Goal: Information Seeking & Learning: Understand process/instructions

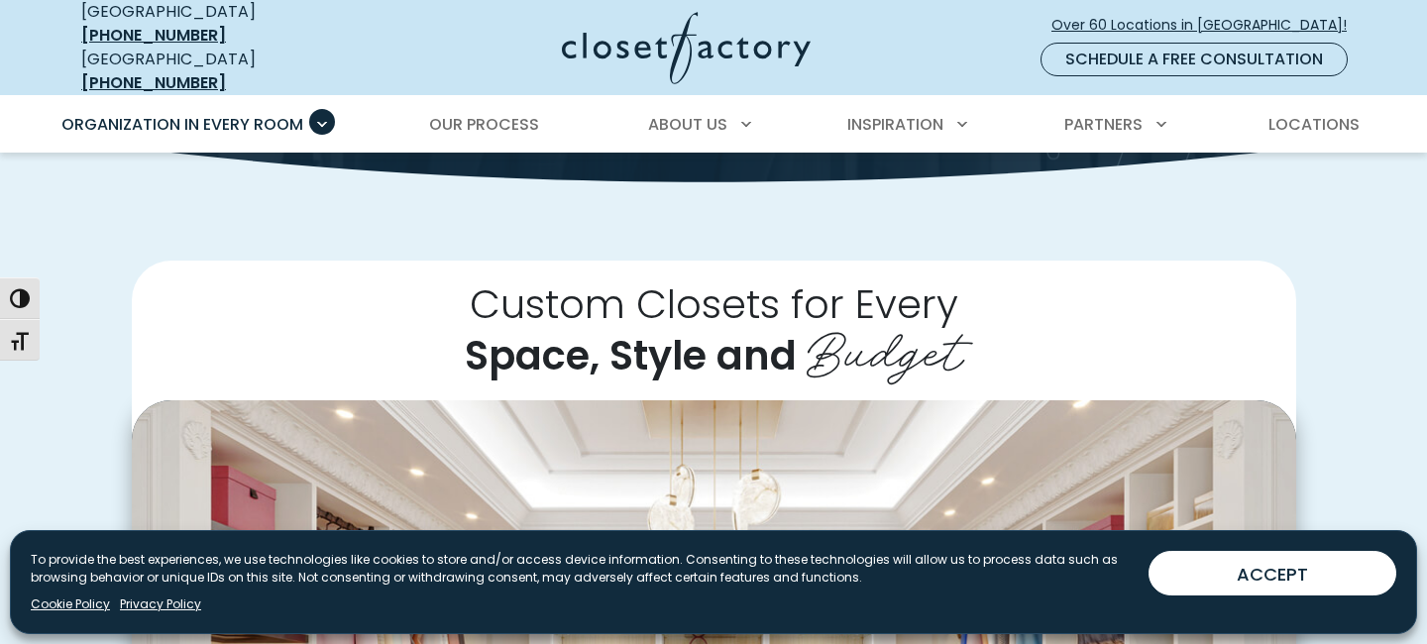
scroll to position [1031, 0]
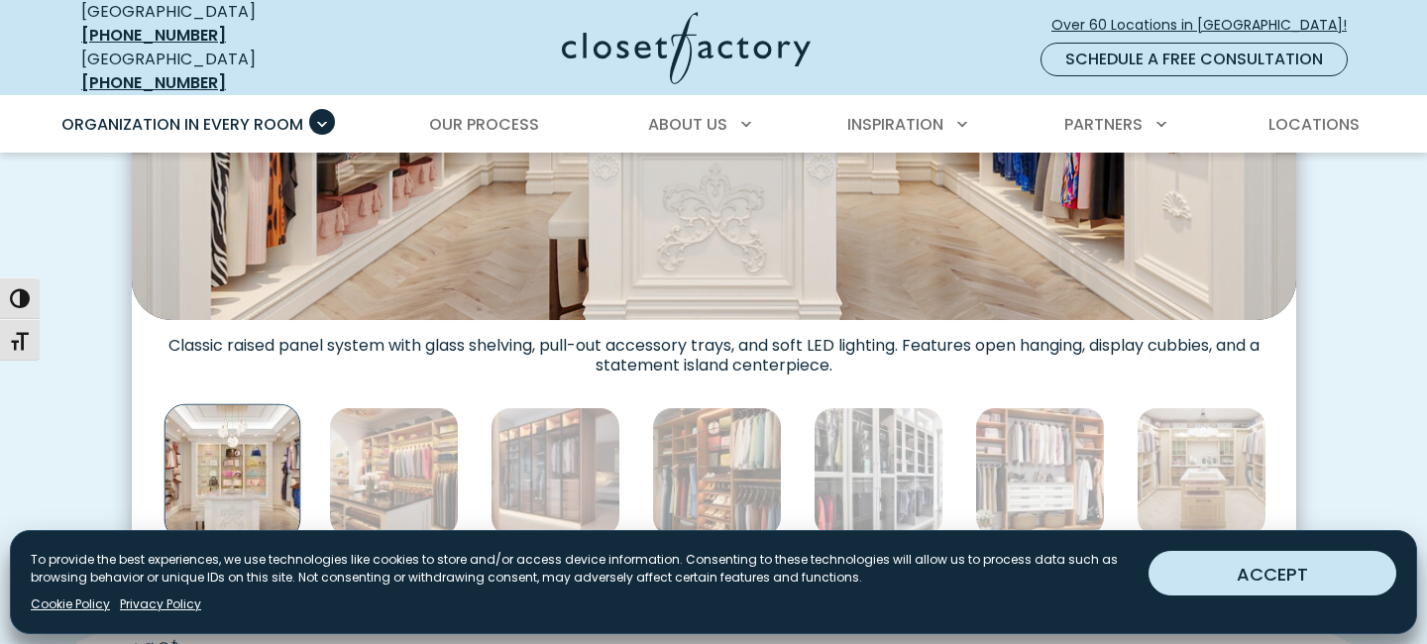
click at [1222, 586] on button "ACCEPT" at bounding box center [1272, 573] width 248 height 45
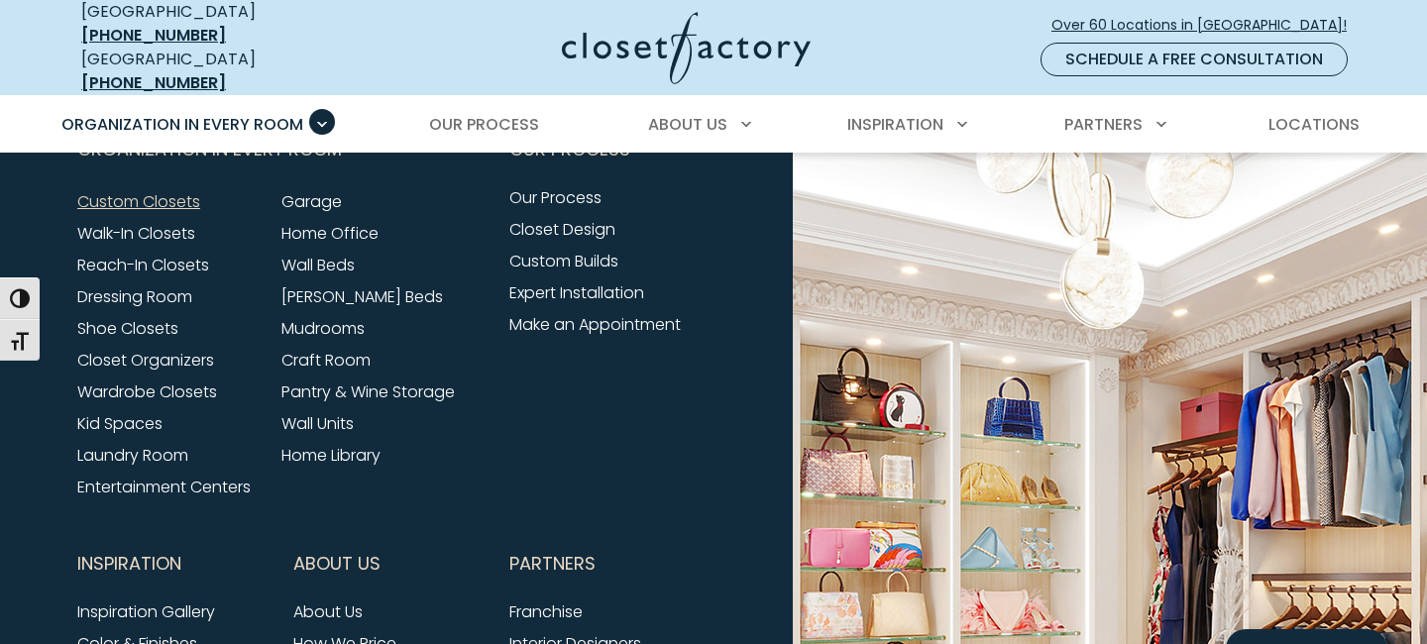
scroll to position [6406, 0]
click at [305, 413] on link "Wall Units" at bounding box center [317, 424] width 72 height 23
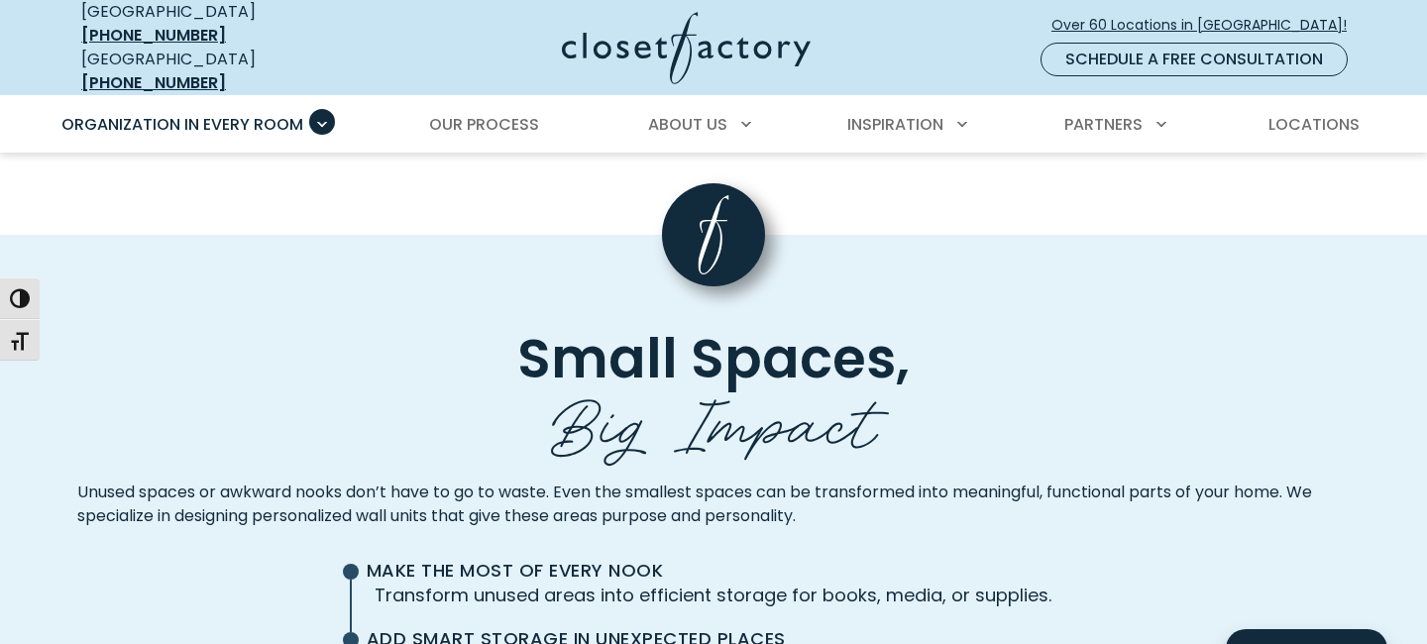
scroll to position [4584, 0]
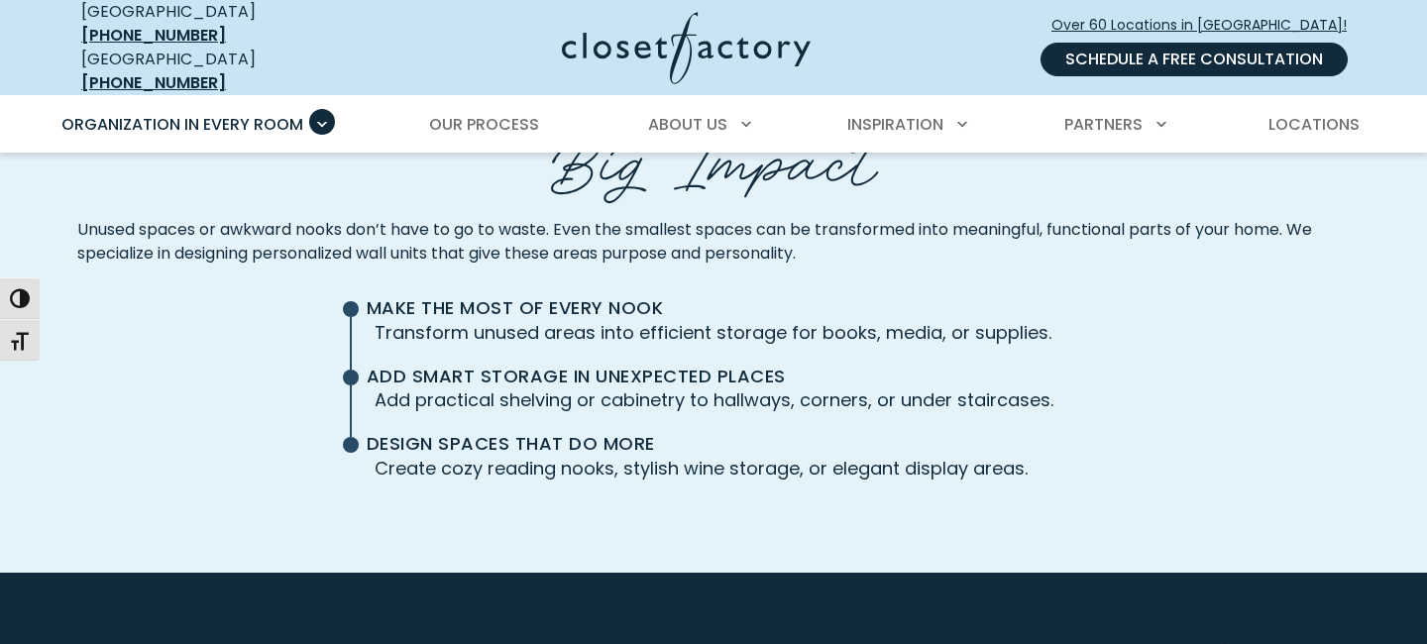
click at [1145, 59] on link "Schedule a Free Consultation" at bounding box center [1193, 60] width 307 height 34
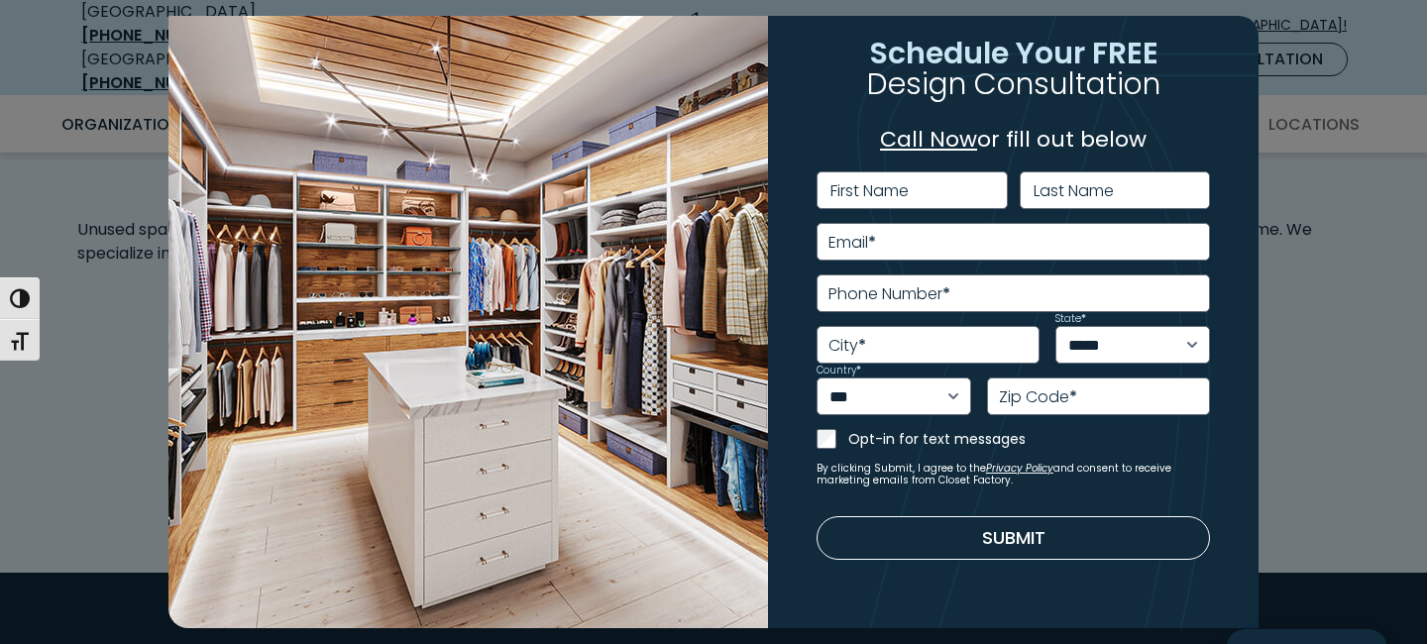
scroll to position [56, 0]
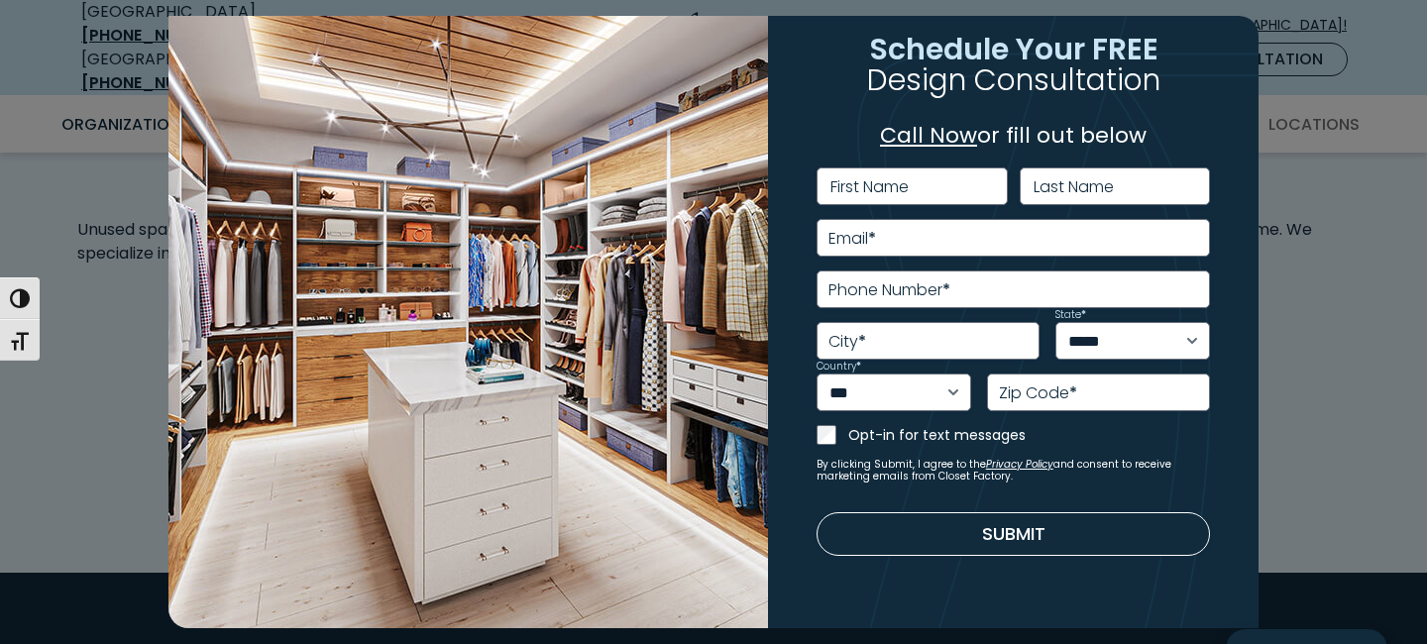
click at [1363, 308] on div "**********" at bounding box center [713, 322] width 1427 height 644
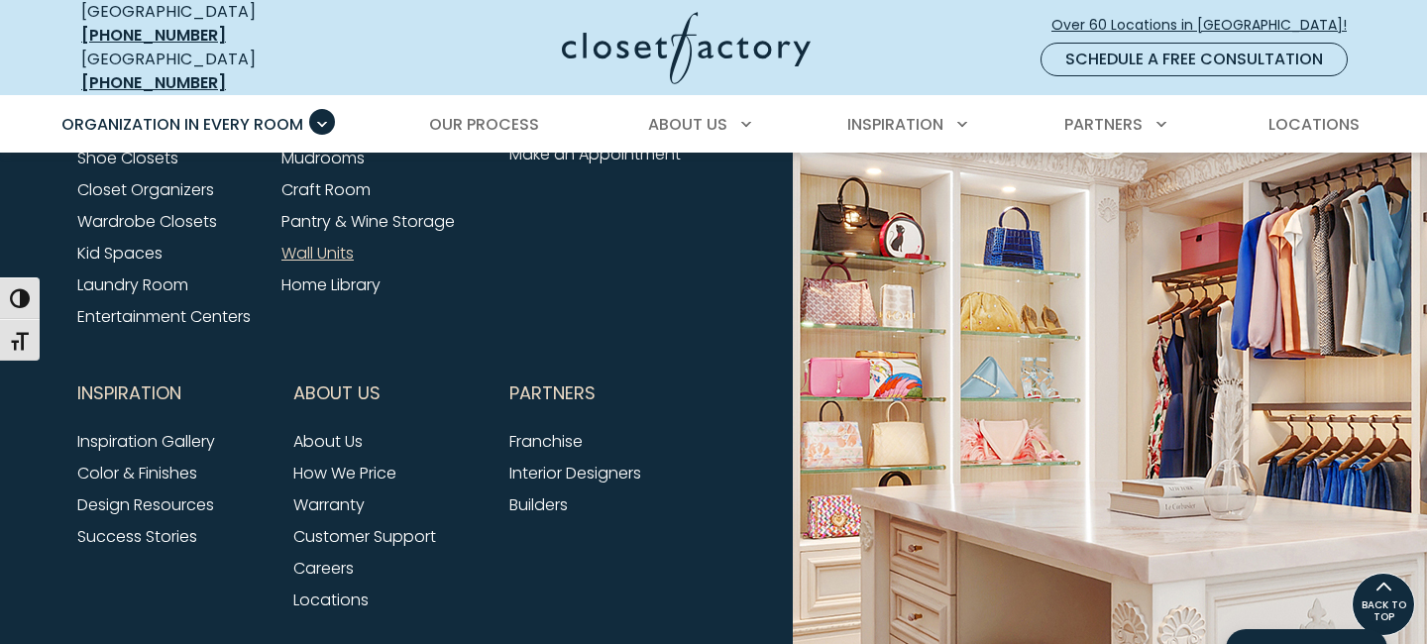
scroll to position [6058, 0]
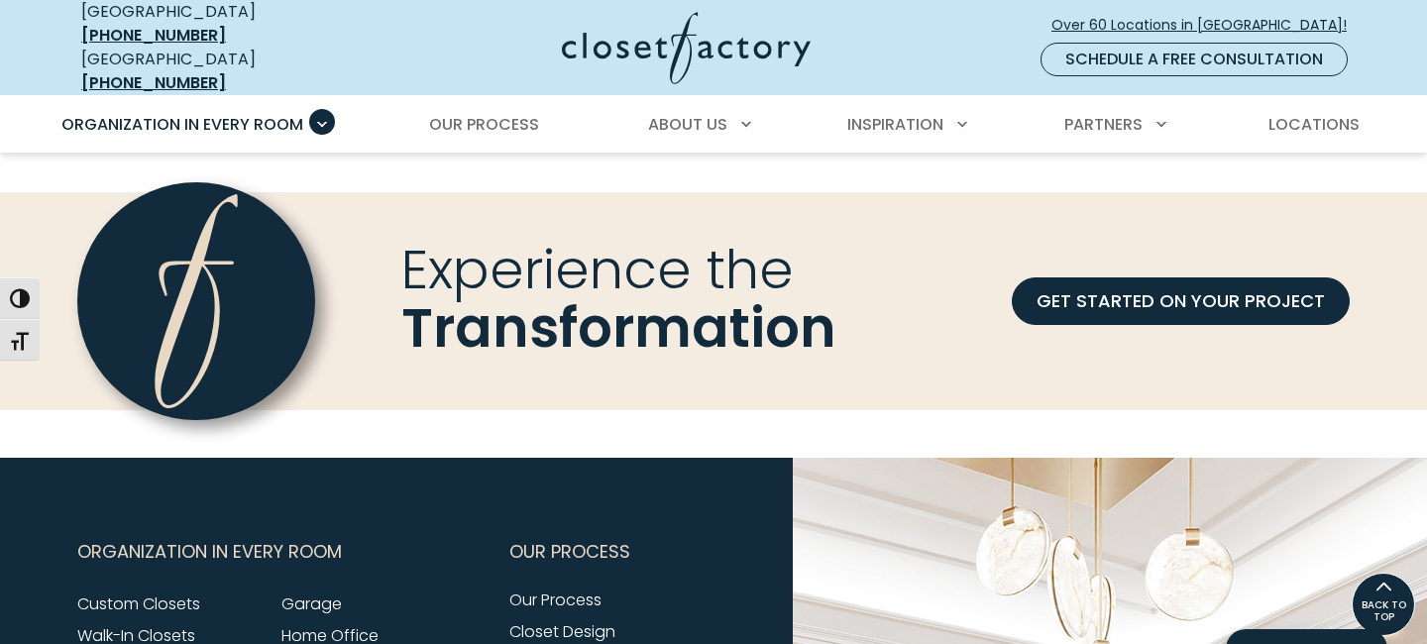
click at [655, 53] on img at bounding box center [686, 48] width 249 height 72
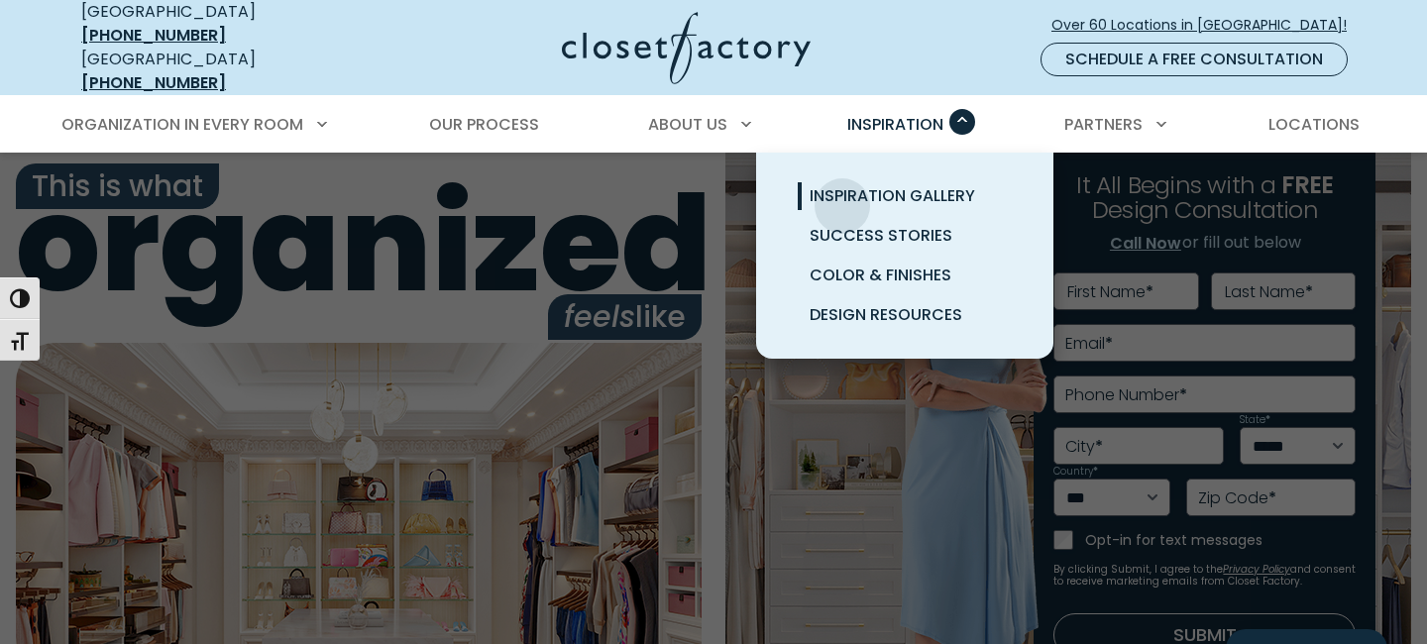
click at [842, 191] on span "Inspiration Gallery" at bounding box center [891, 195] width 165 height 23
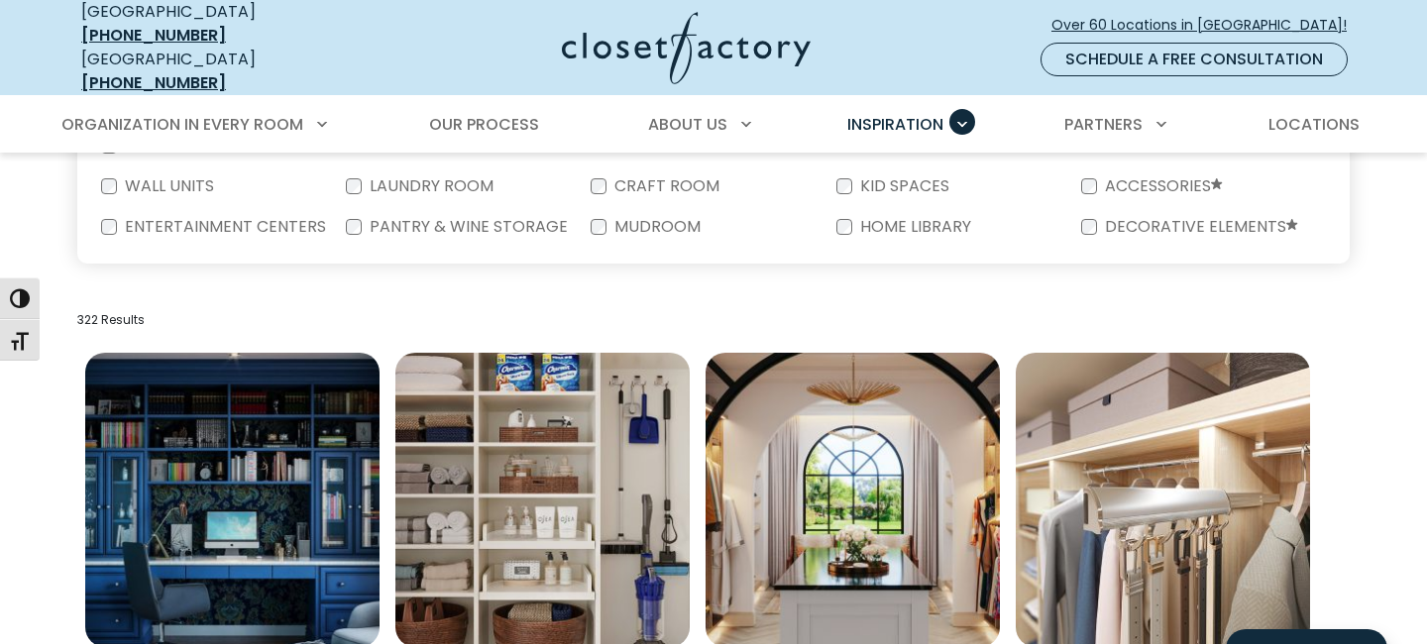
scroll to position [562, 0]
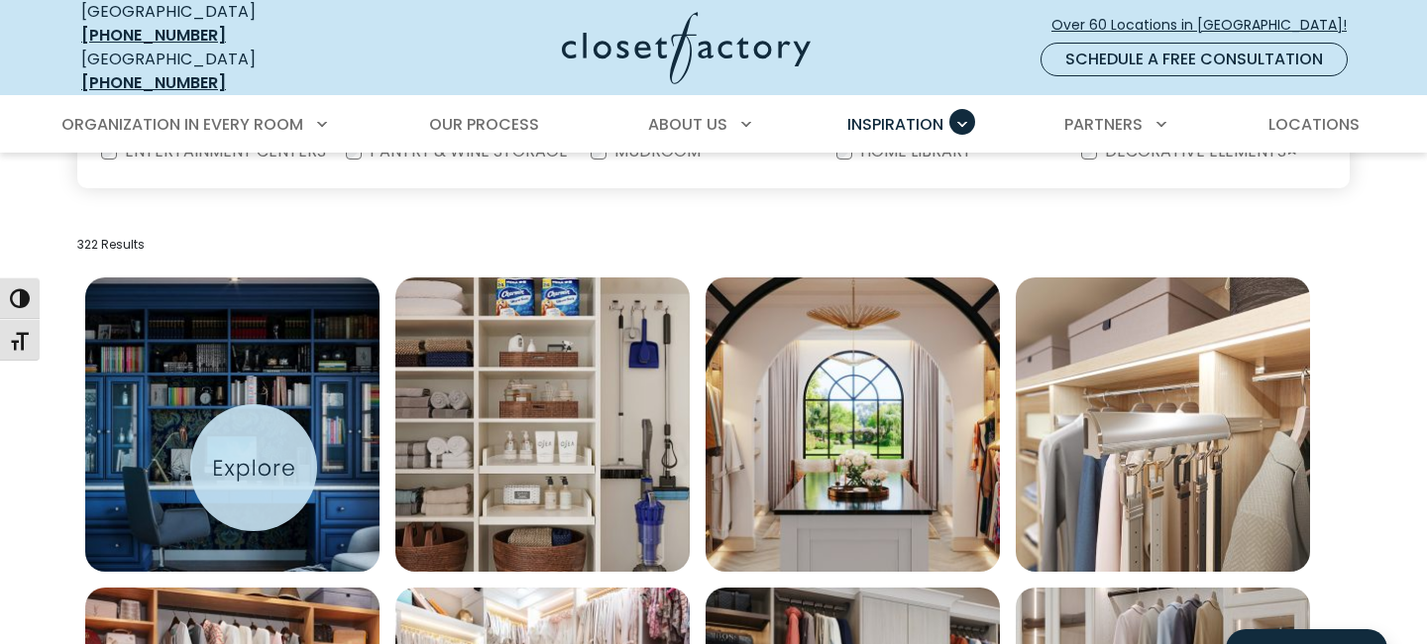
click at [254, 468] on img "Open inspiration gallery to preview enlarged image" at bounding box center [232, 424] width 294 height 294
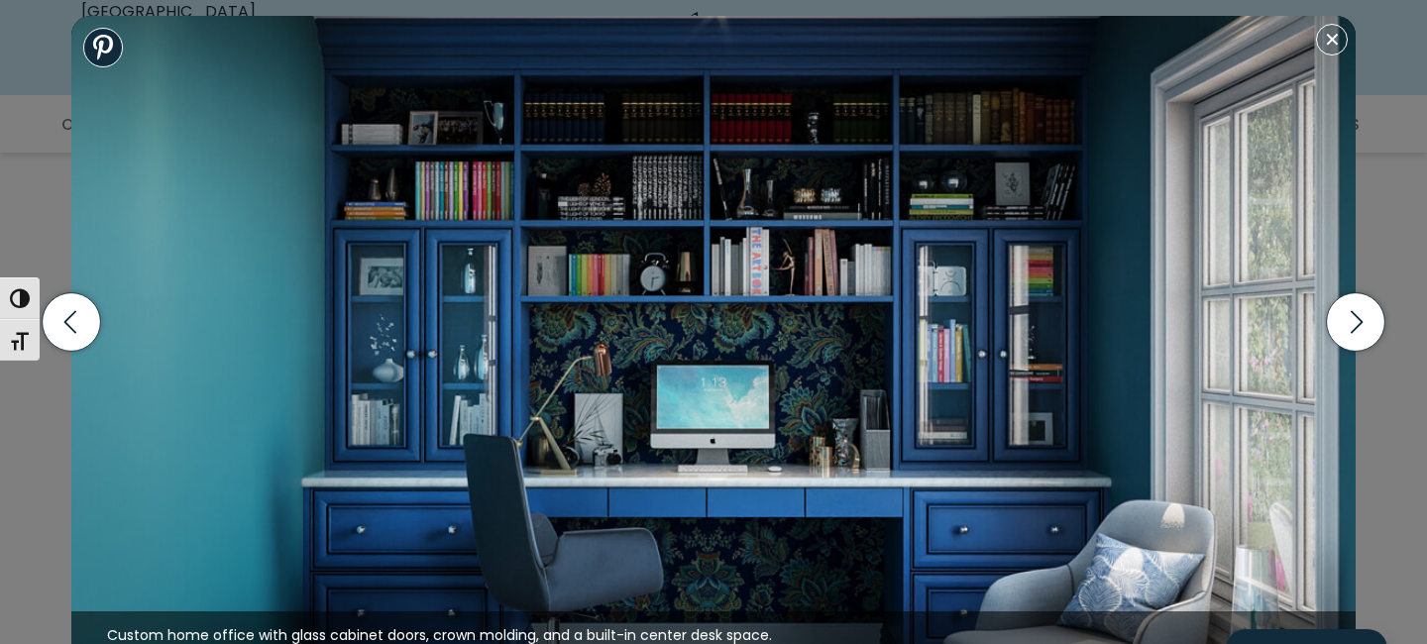
scroll to position [644, 0]
click at [1348, 333] on icon "button" at bounding box center [1355, 322] width 58 height 58
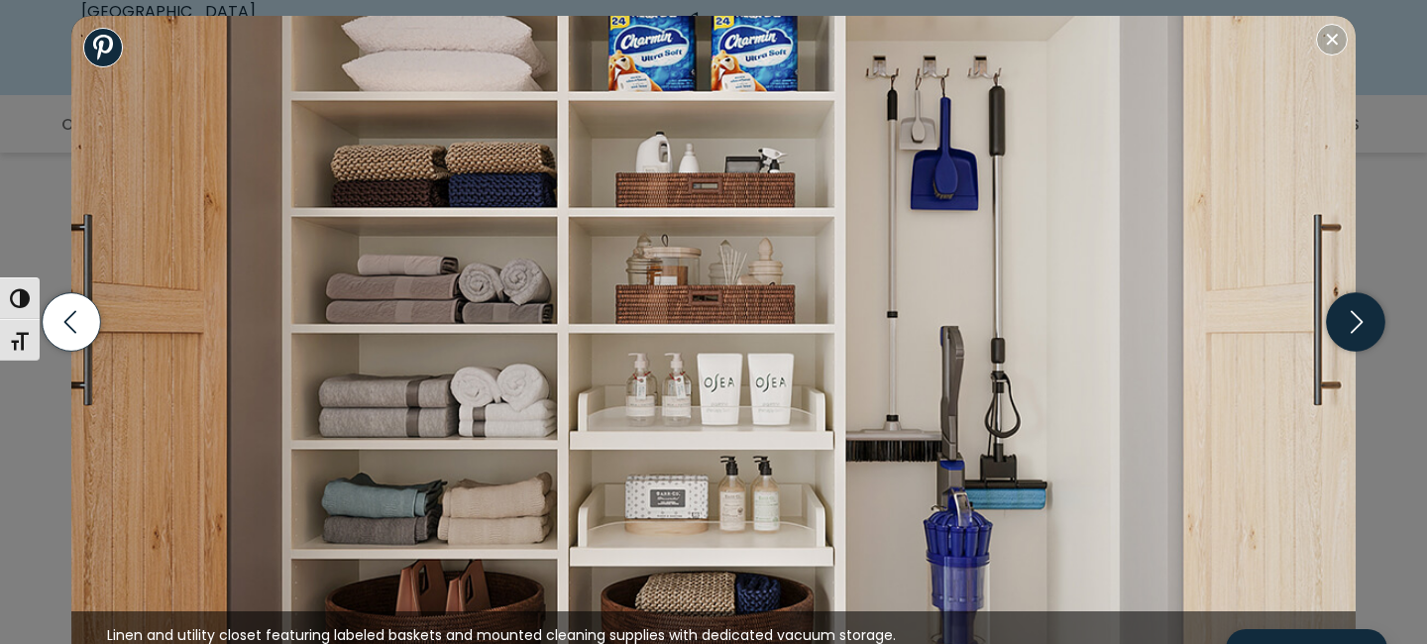
click at [1348, 333] on icon "button" at bounding box center [1355, 322] width 58 height 58
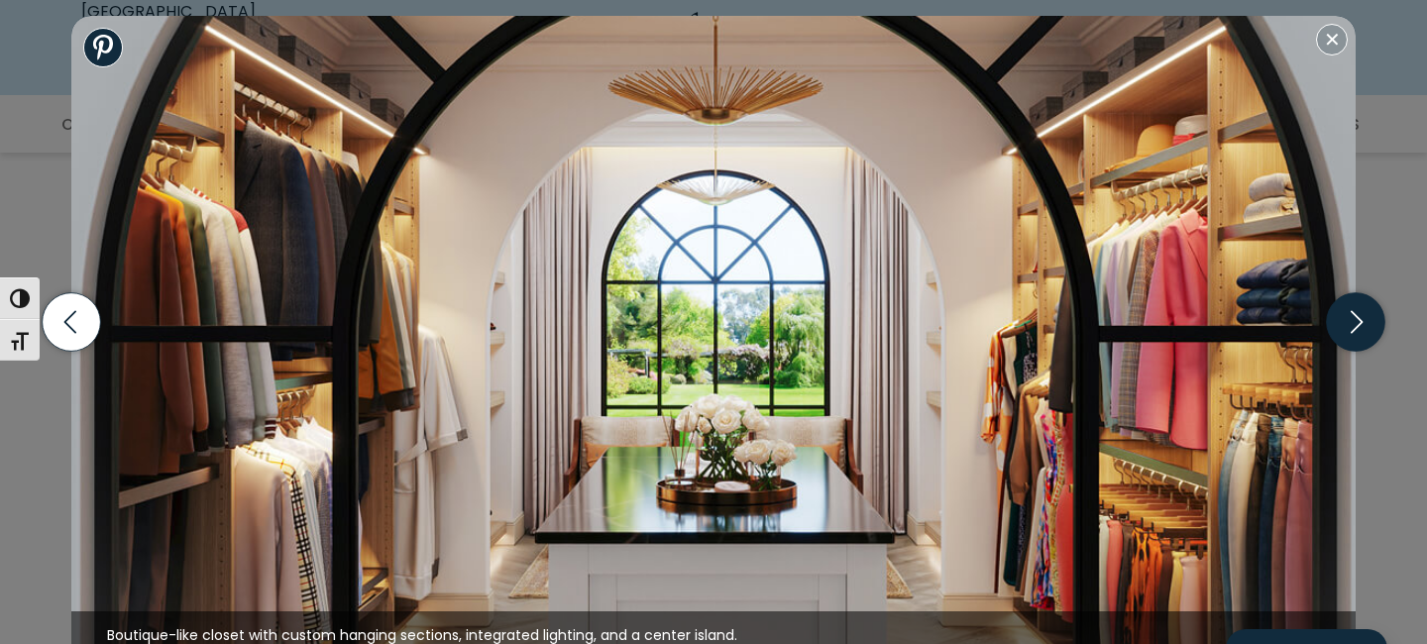
click at [1348, 333] on icon "button" at bounding box center [1355, 322] width 58 height 58
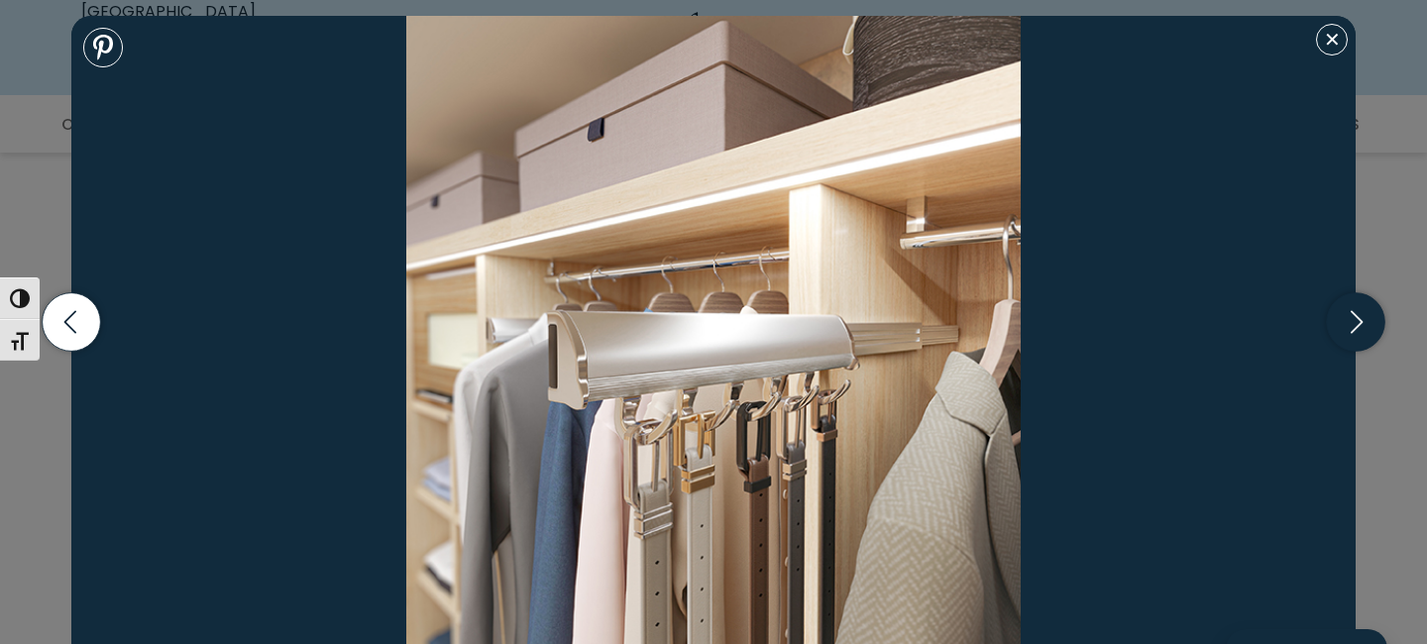
click at [1348, 333] on icon "button" at bounding box center [1355, 322] width 58 height 58
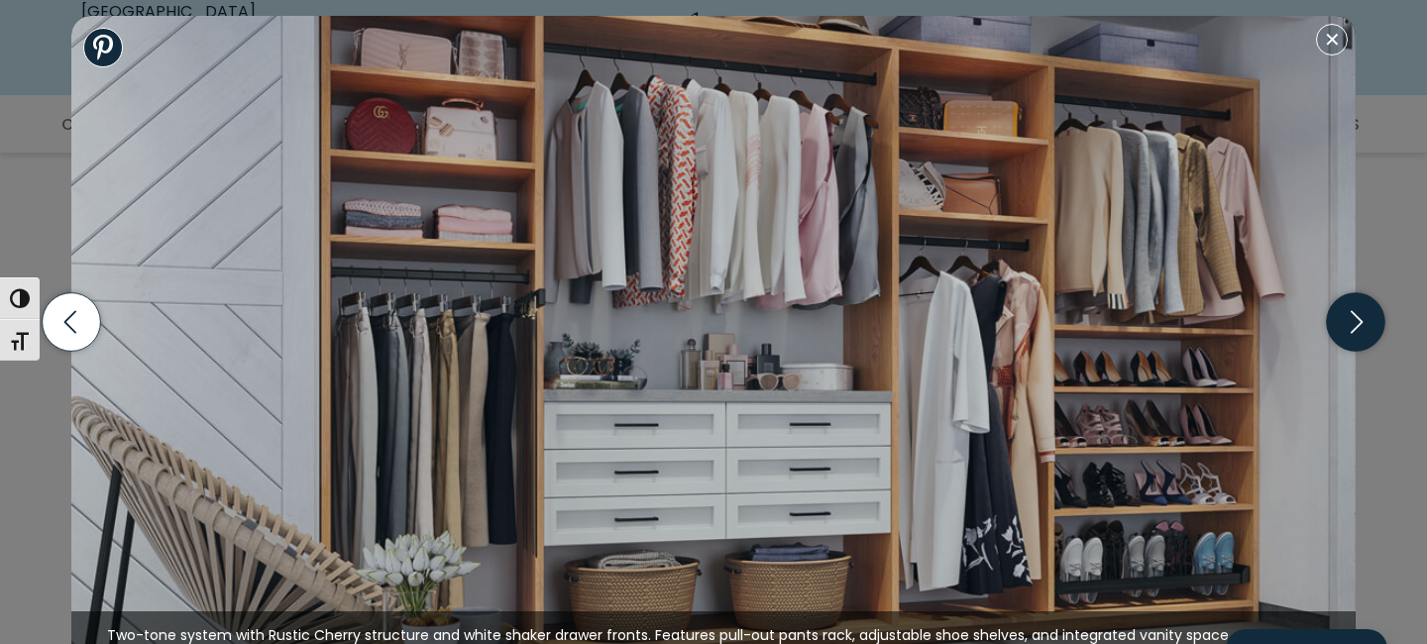
click at [1348, 333] on icon "button" at bounding box center [1355, 322] width 58 height 58
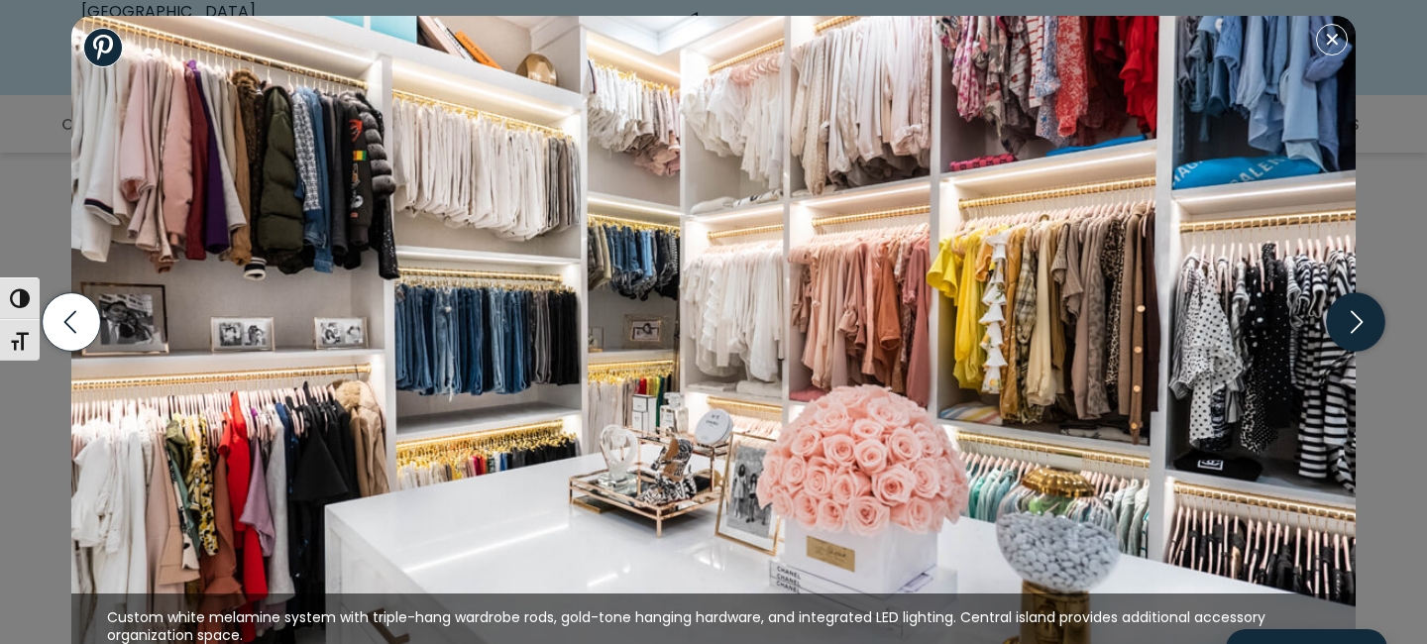
click at [1348, 333] on icon "button" at bounding box center [1355, 322] width 58 height 58
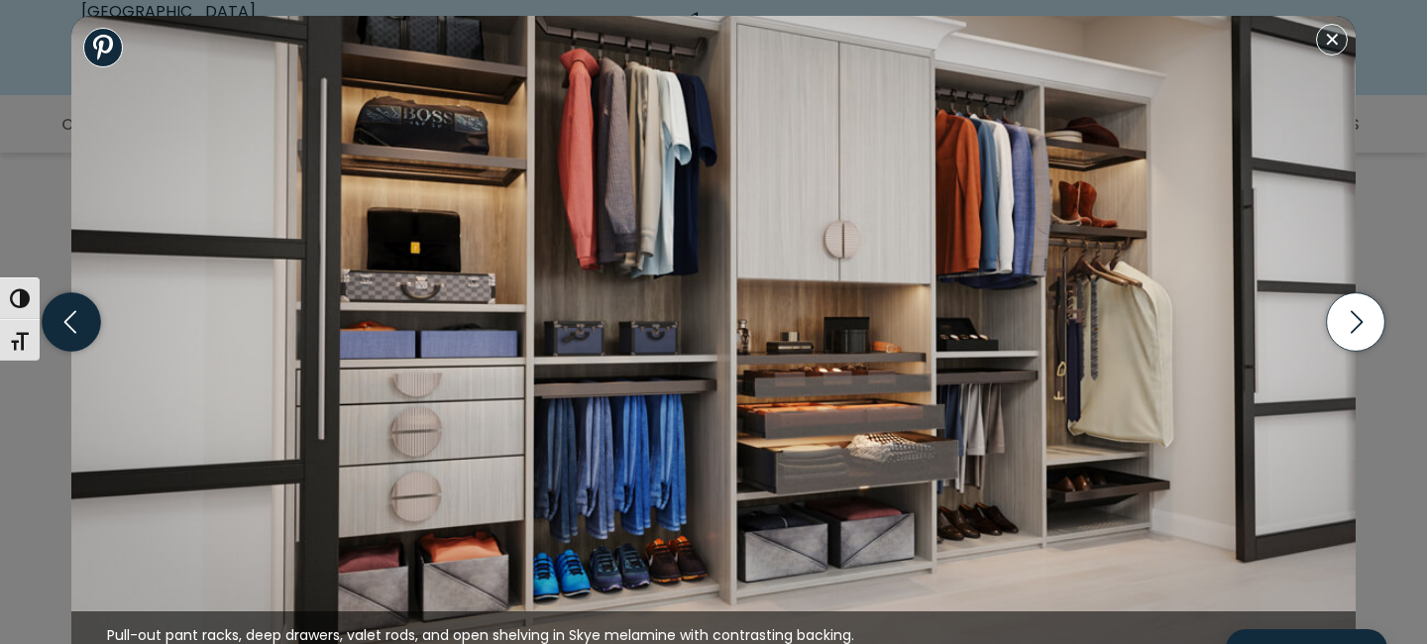
click at [85, 334] on icon "button" at bounding box center [72, 322] width 58 height 58
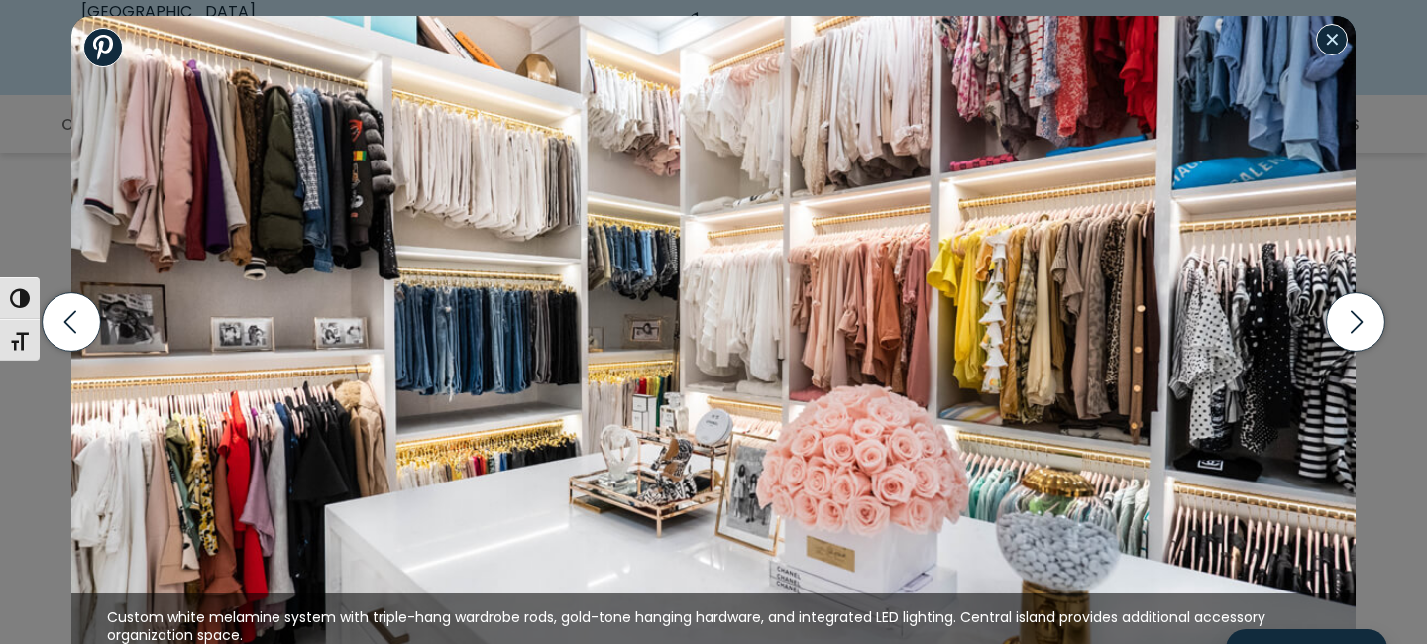
click at [1340, 38] on button "Close modal" at bounding box center [1332, 40] width 32 height 32
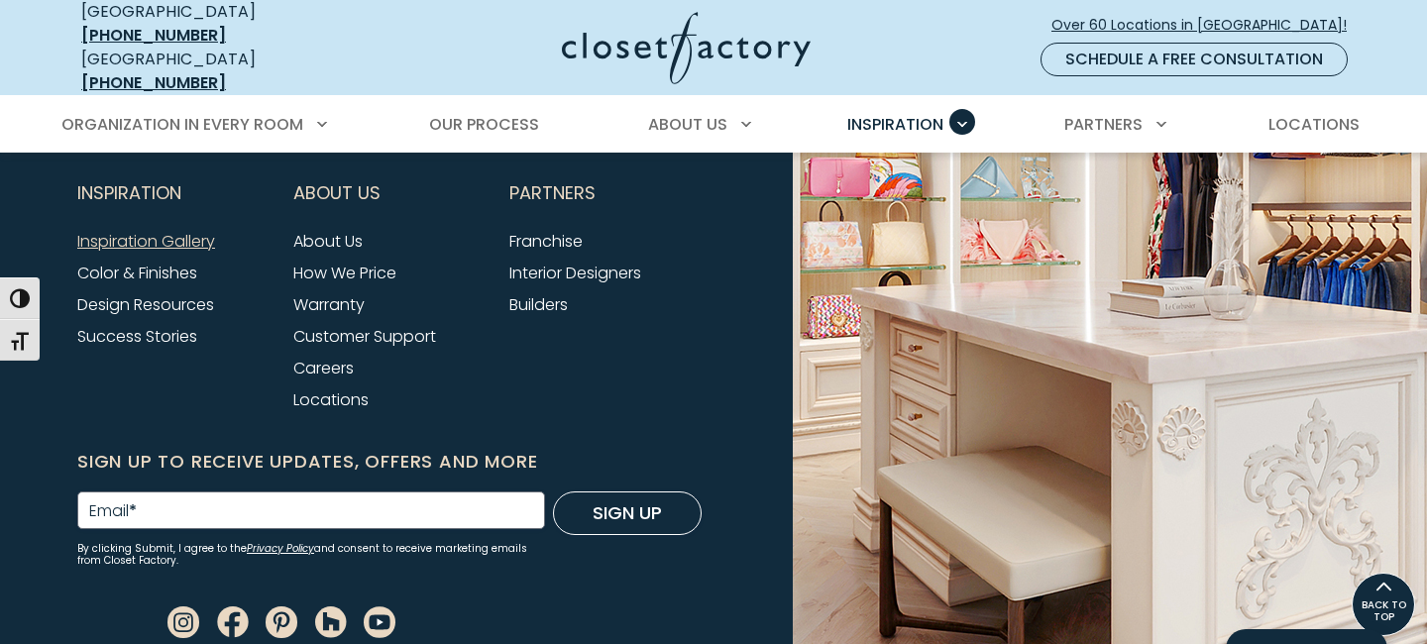
scroll to position [2786, 0]
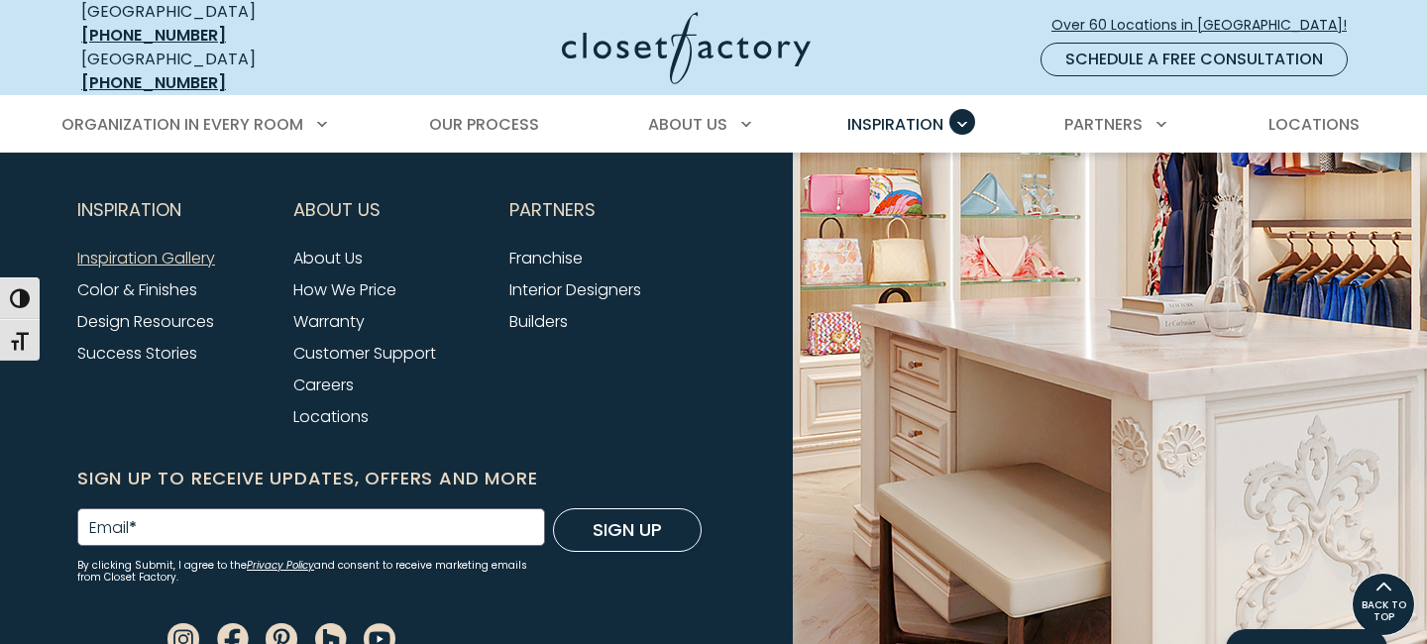
click at [365, 285] on li "How We Price" at bounding box center [389, 290] width 192 height 32
click at [373, 287] on li "How We Price" at bounding box center [389, 290] width 192 height 32
click at [368, 278] on link "How We Price" at bounding box center [344, 289] width 103 height 23
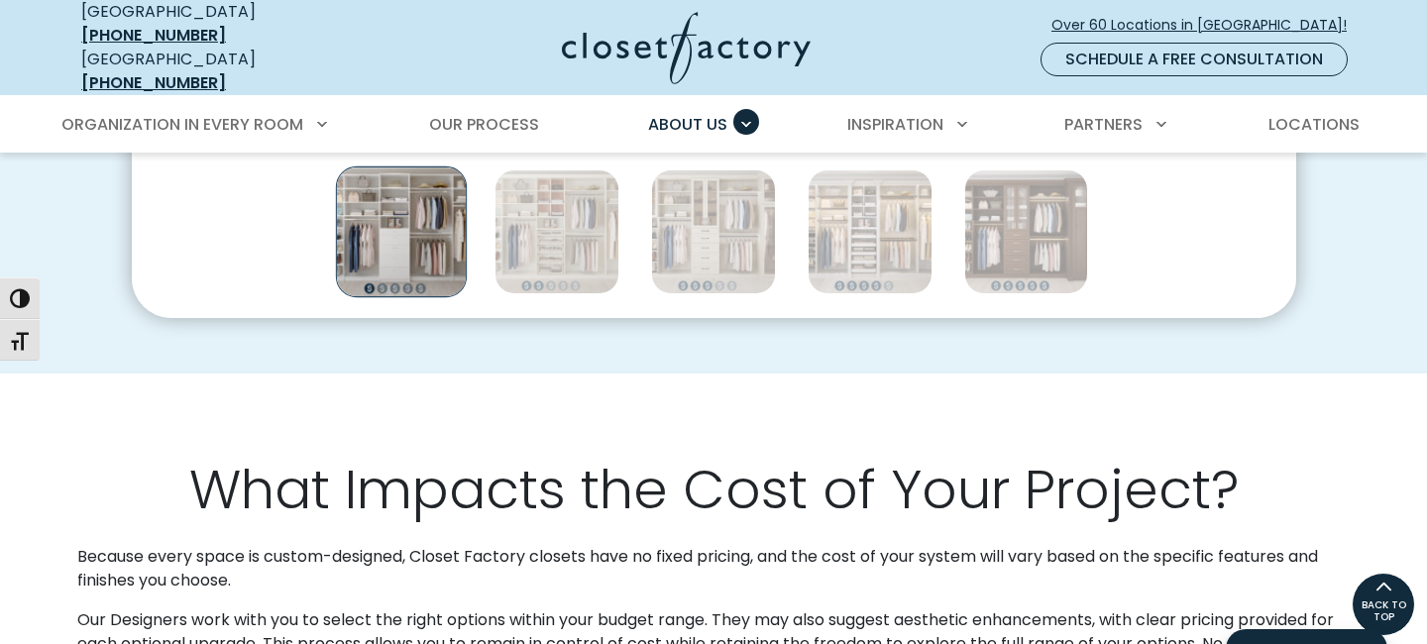
scroll to position [1162, 0]
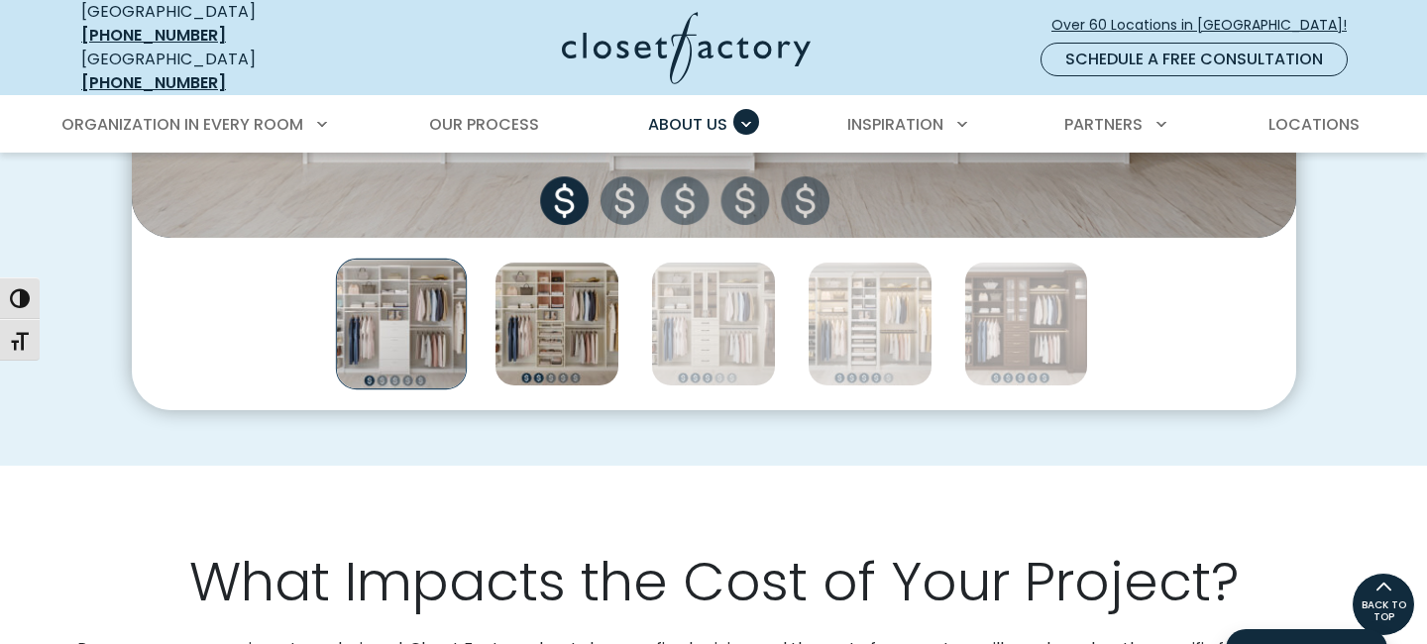
click at [581, 339] on img "Thumbnail Gallery" at bounding box center [556, 324] width 125 height 125
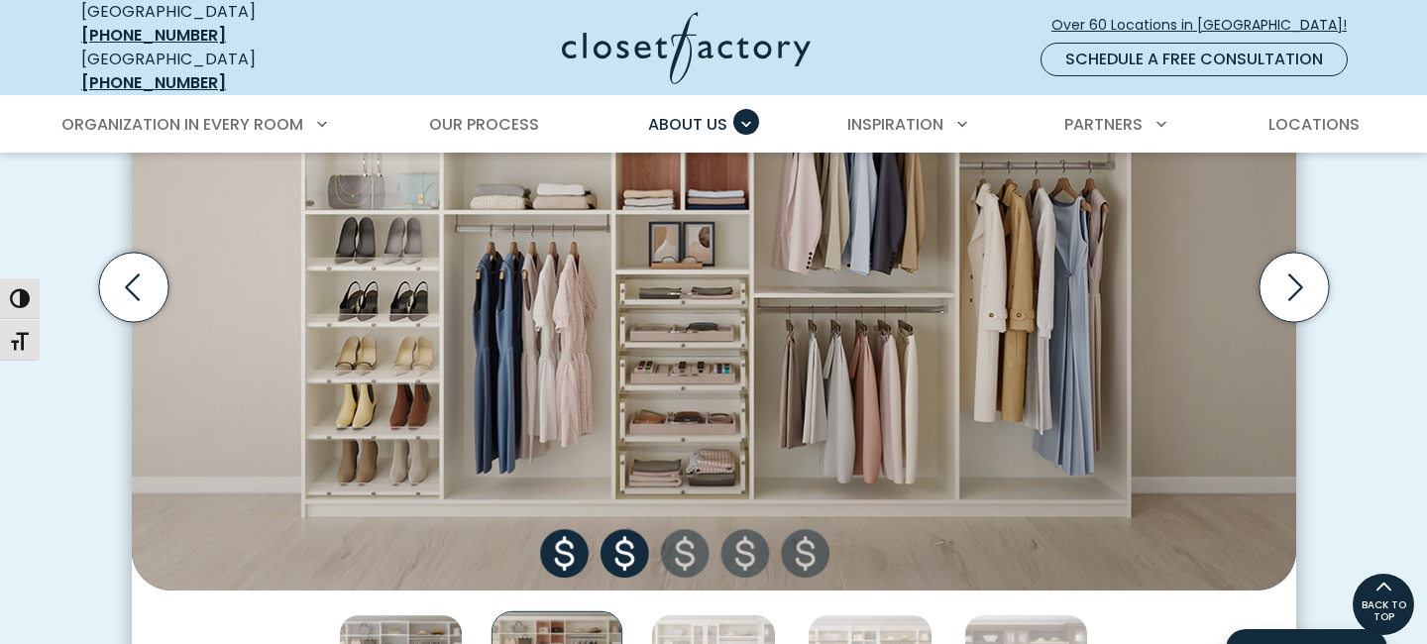
scroll to position [807, 0]
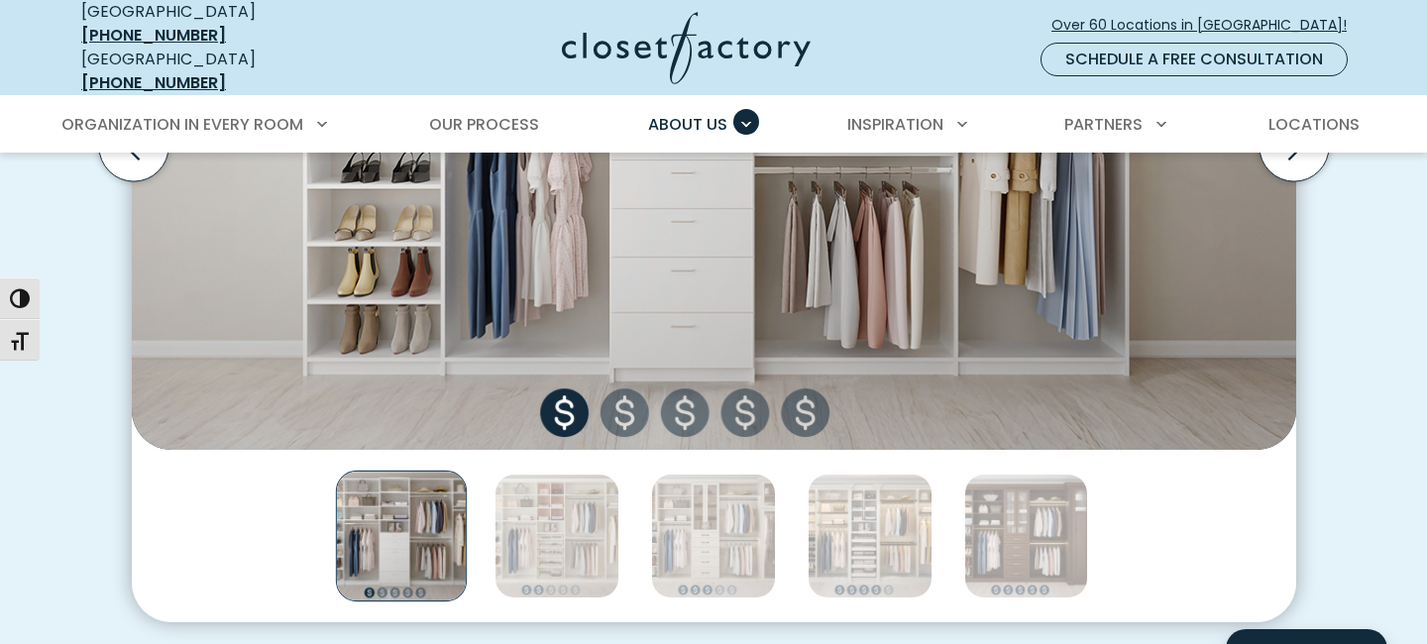
scroll to position [955, 0]
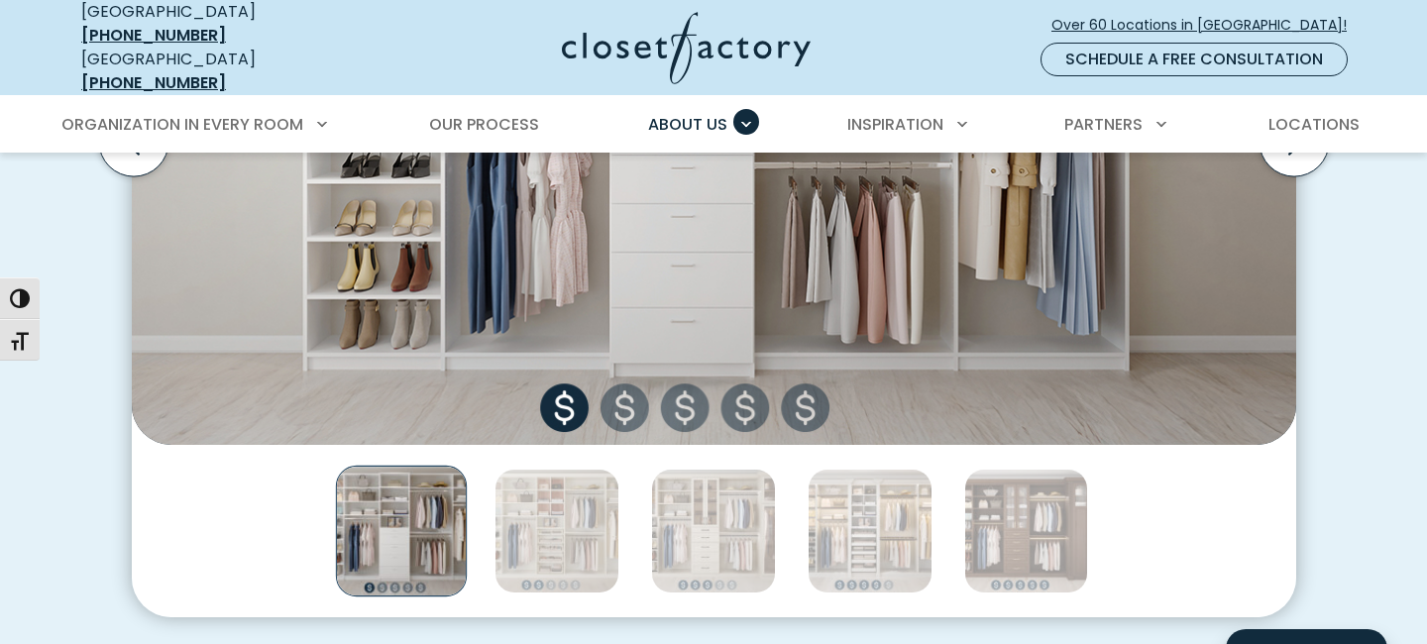
click at [877, 578] on div "Thumbnail Gallery" at bounding box center [714, 531] width 1164 height 172
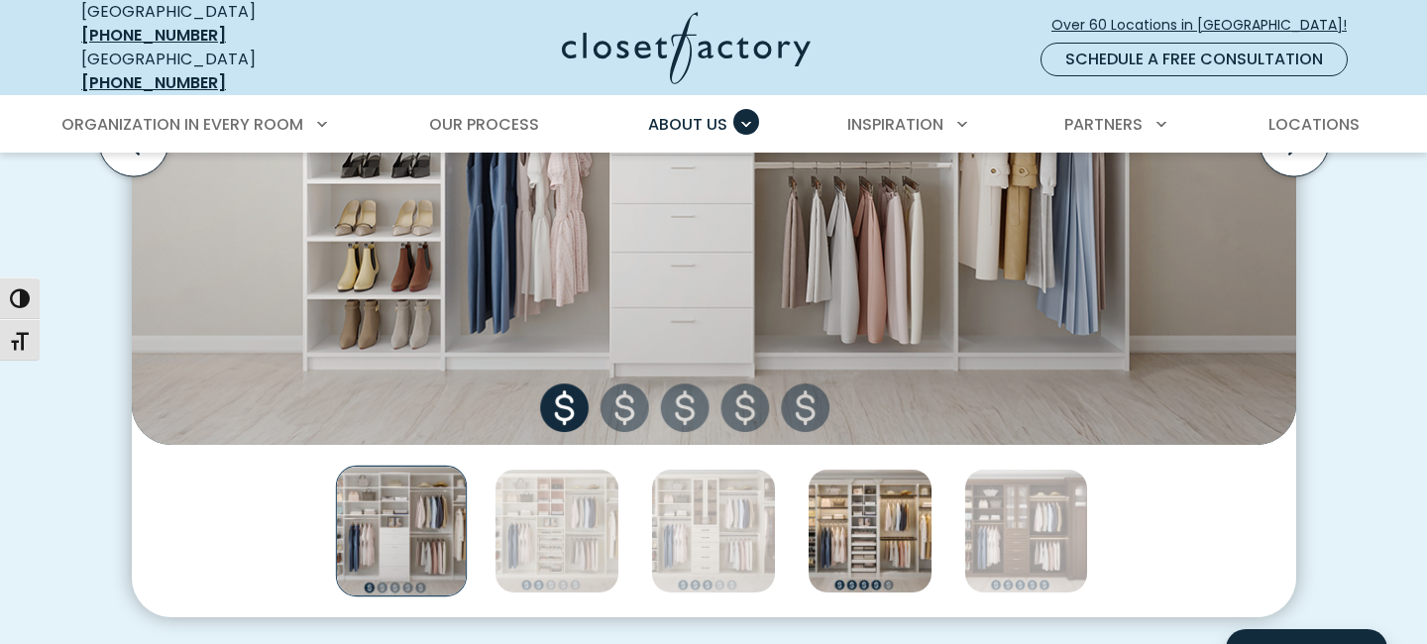
click at [868, 538] on img "Thumbnail Gallery" at bounding box center [869, 531] width 125 height 125
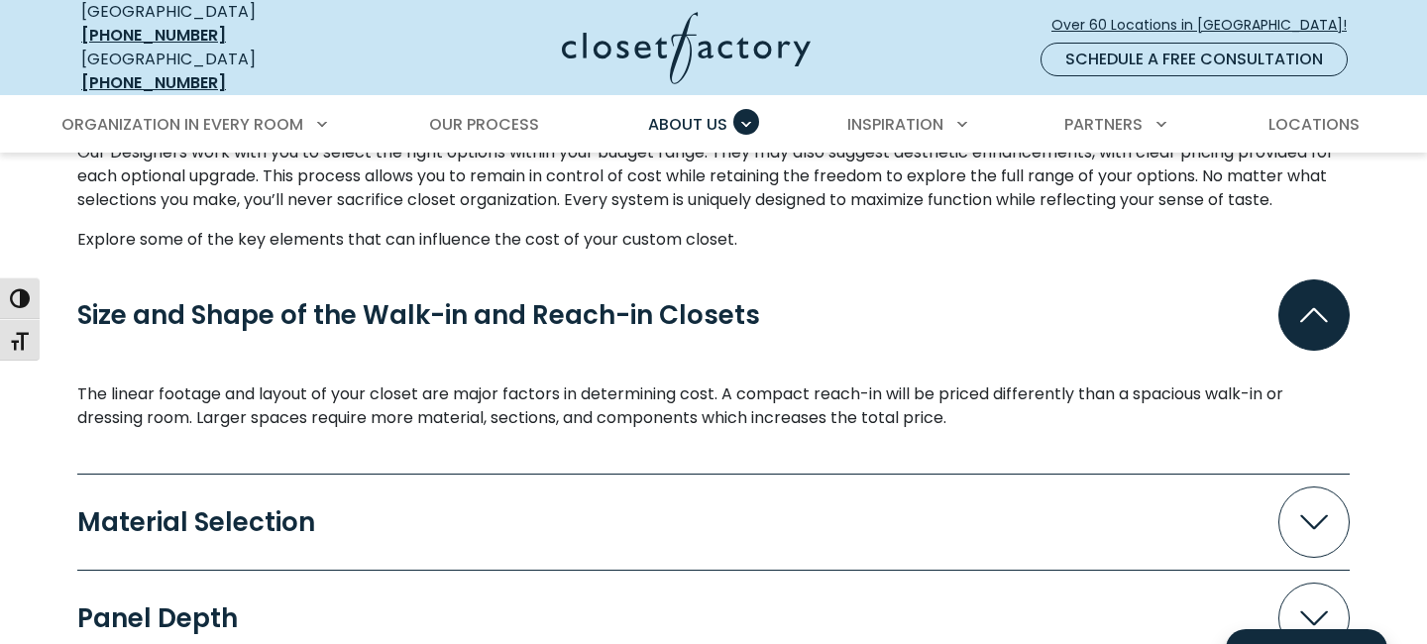
scroll to position [2002, 0]
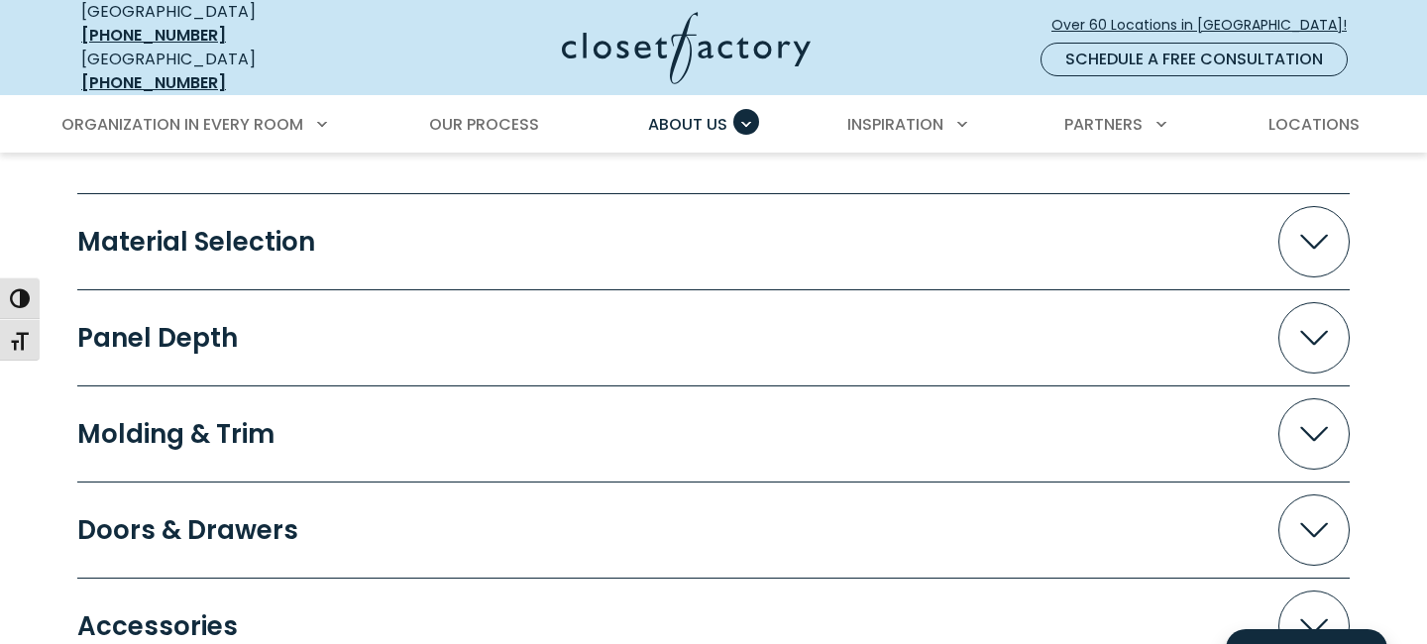
click at [870, 246] on button "Material Selection" at bounding box center [713, 241] width 1272 height 71
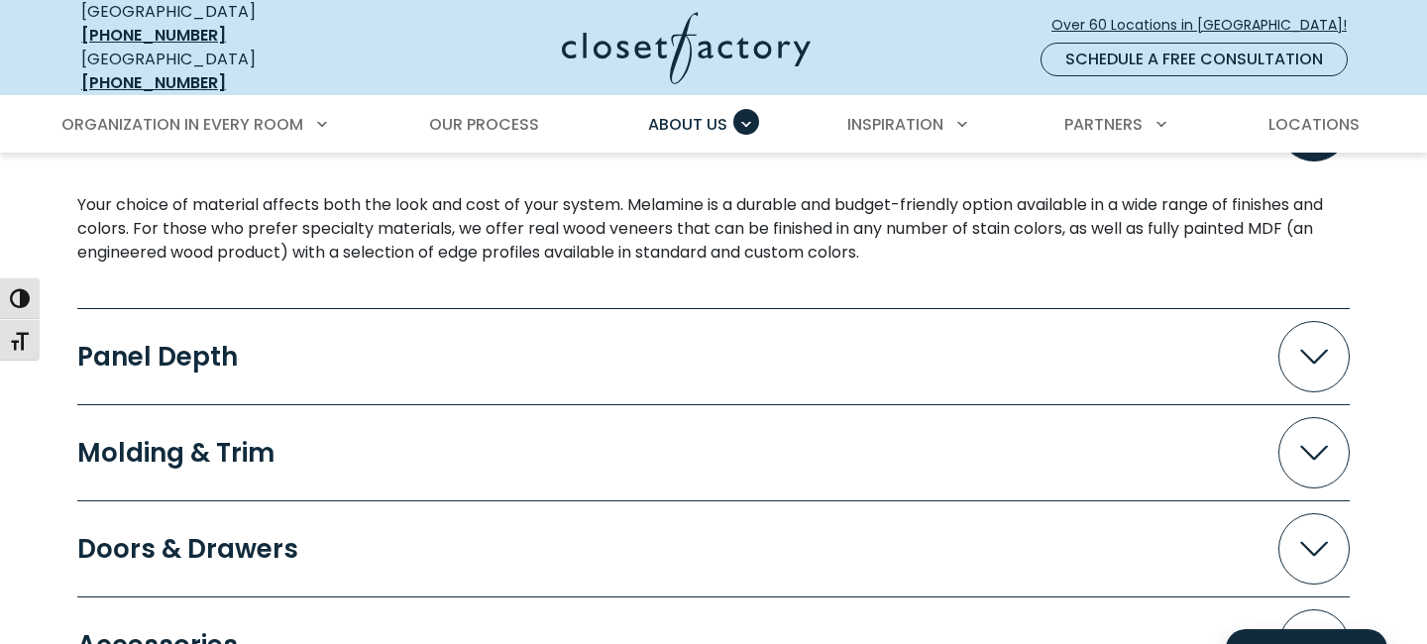
scroll to position [2169, 0]
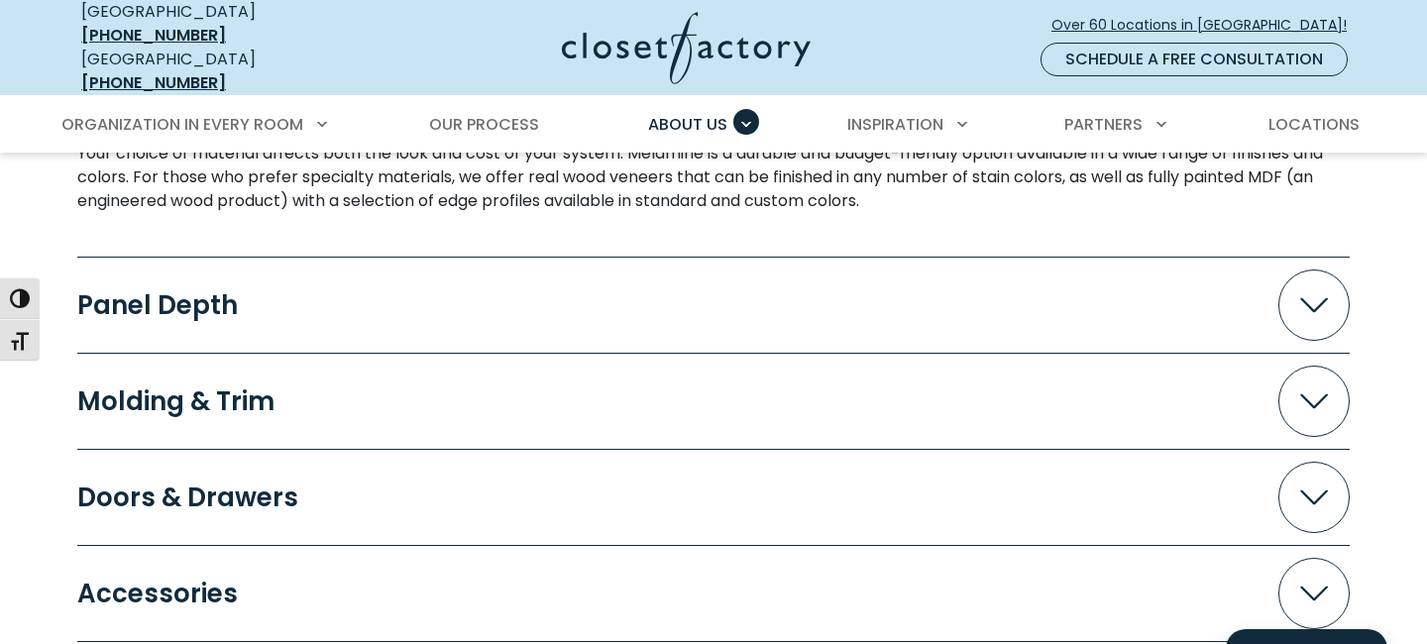
click at [851, 289] on button "Panel Depth" at bounding box center [713, 304] width 1272 height 71
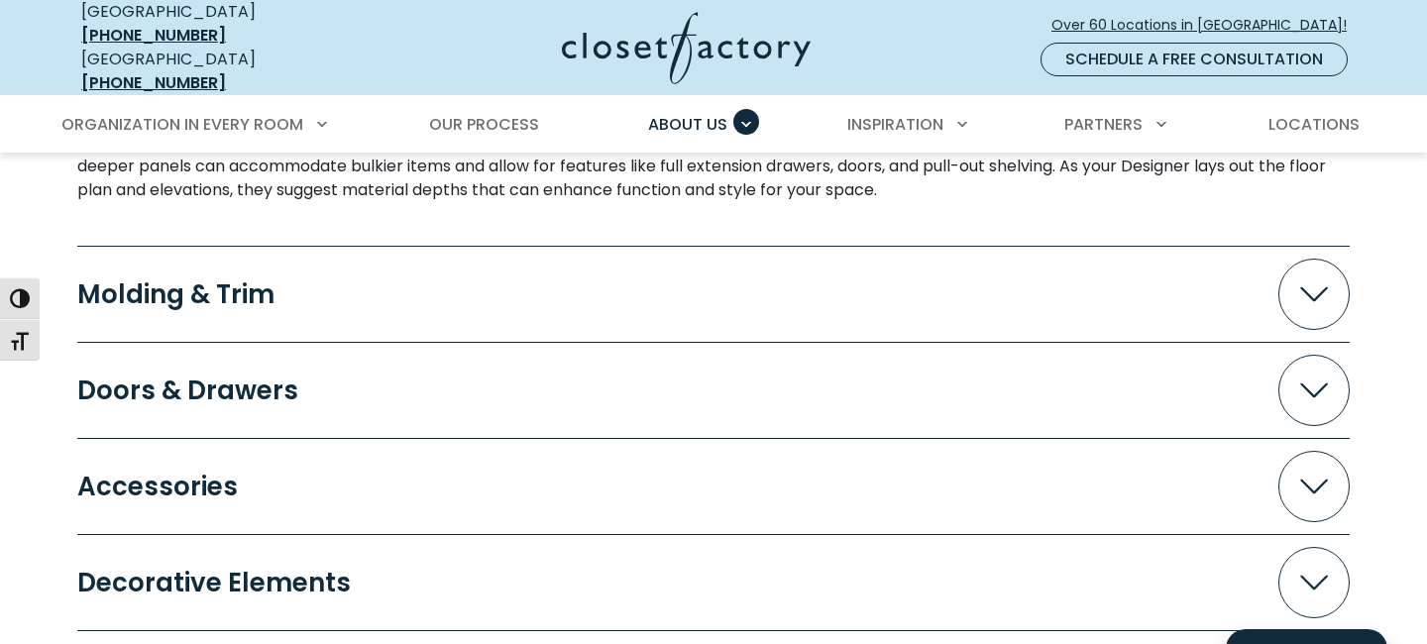
scroll to position [2428, 0]
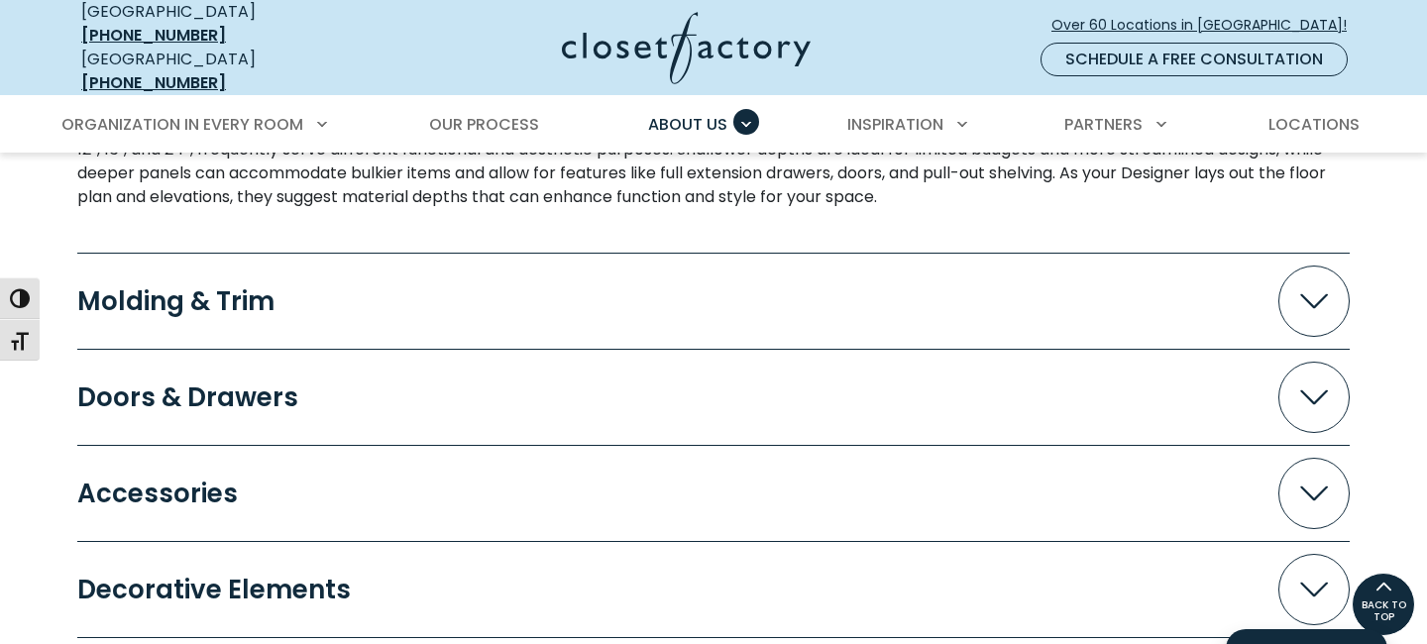
click at [846, 373] on button "Doors & Drawers" at bounding box center [713, 397] width 1272 height 71
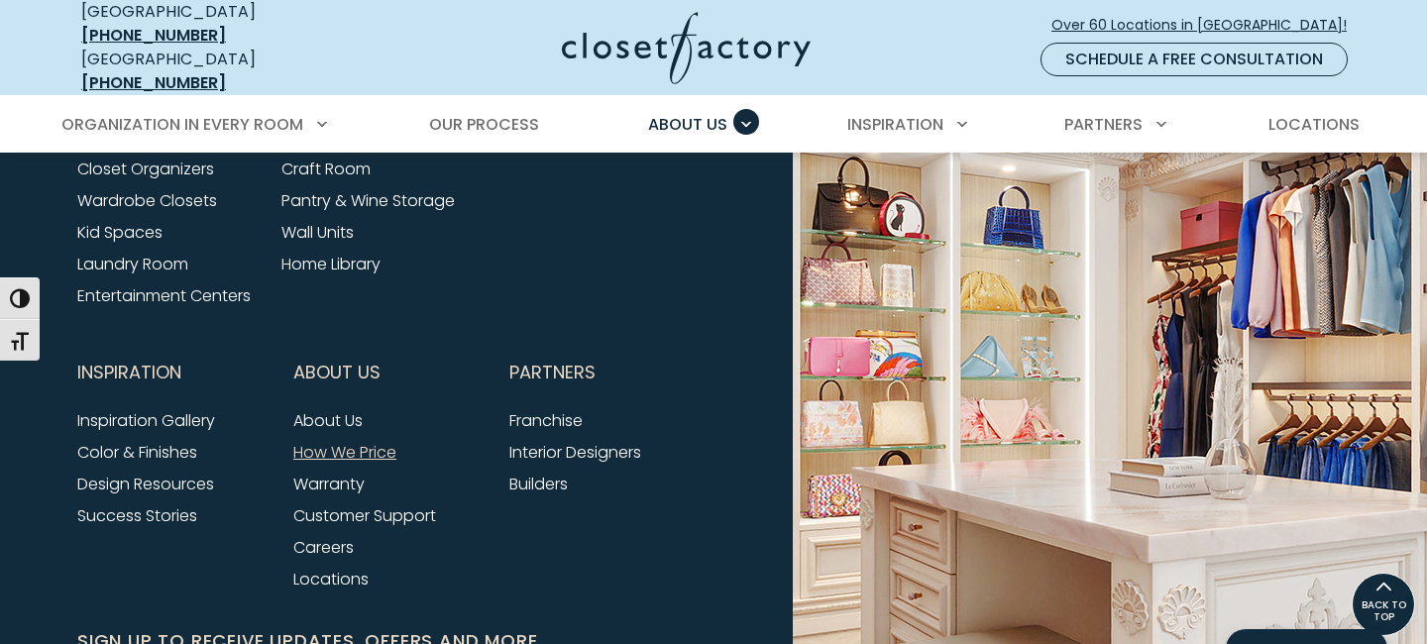
scroll to position [4222, 0]
